Goal: Navigation & Orientation: Go to known website

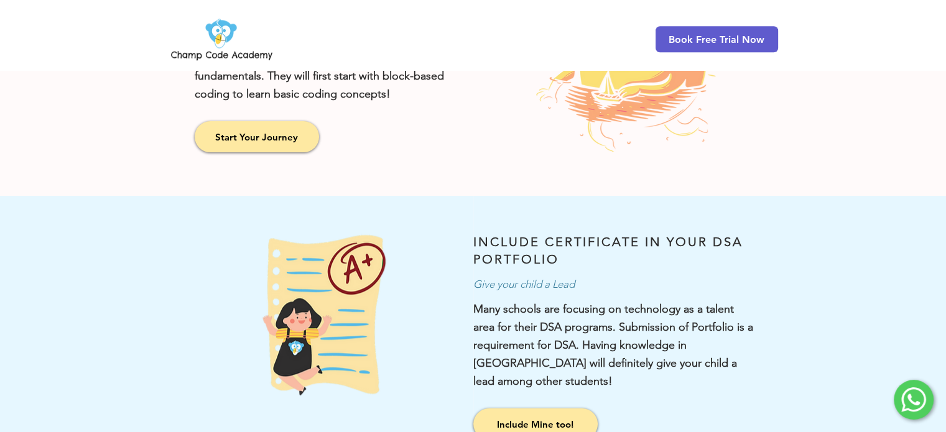
scroll to position [2017, 0]
